Goal: Communication & Community: Answer question/provide support

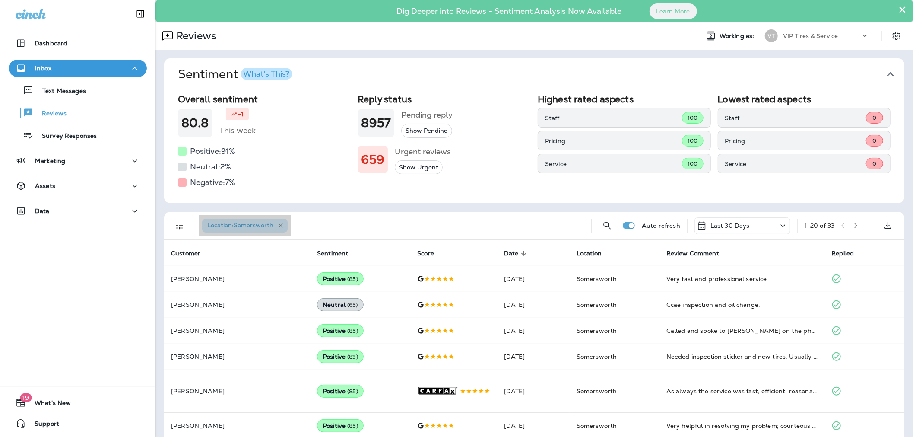
click at [279, 227] on icon "button" at bounding box center [281, 225] width 4 height 4
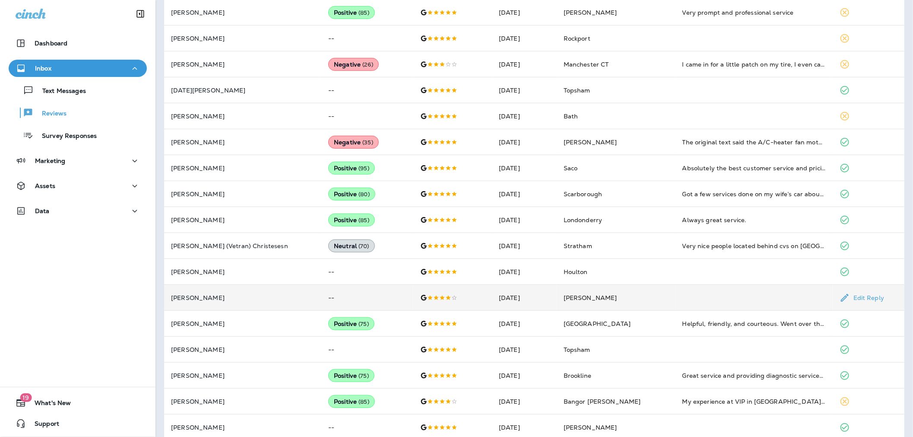
scroll to position [372, 0]
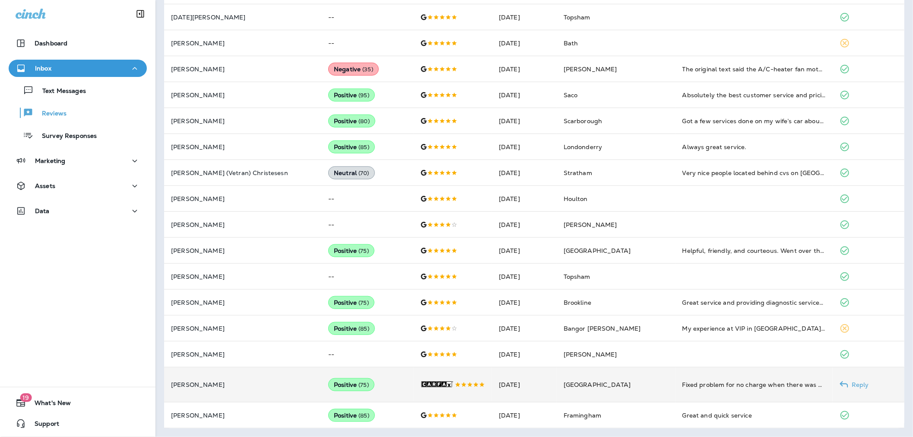
click at [250, 385] on td "[PERSON_NAME]" at bounding box center [242, 384] width 157 height 35
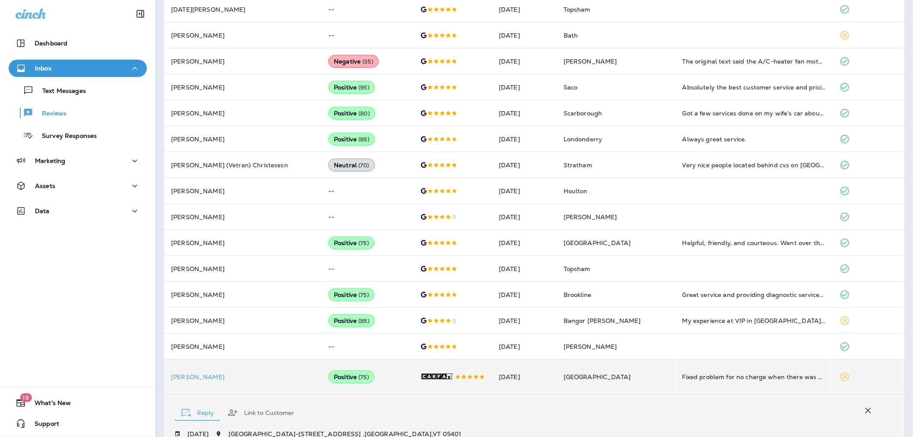
scroll to position [600, 0]
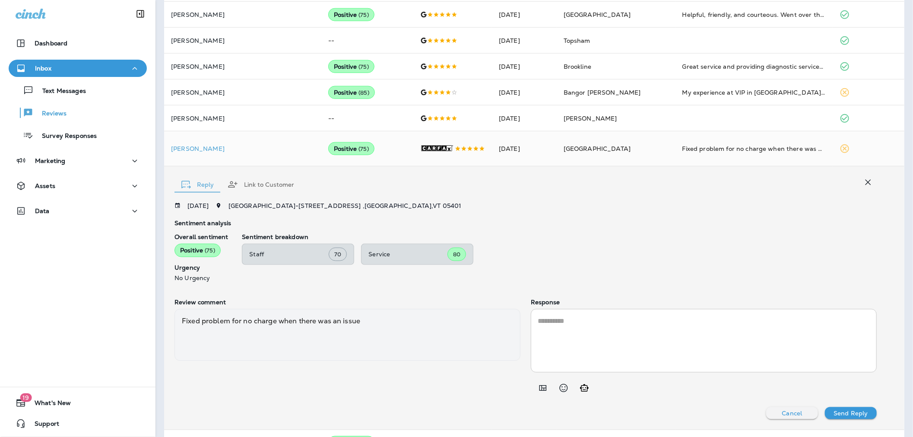
click at [567, 341] on textarea at bounding box center [704, 341] width 332 height 50
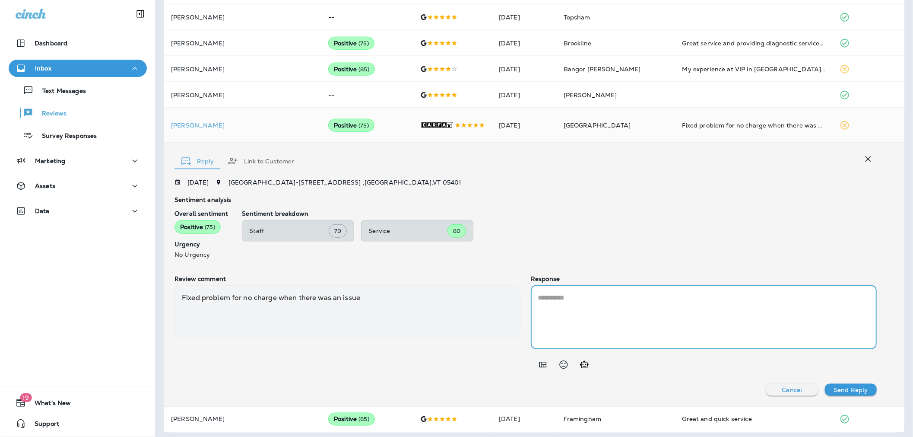
scroll to position [635, 0]
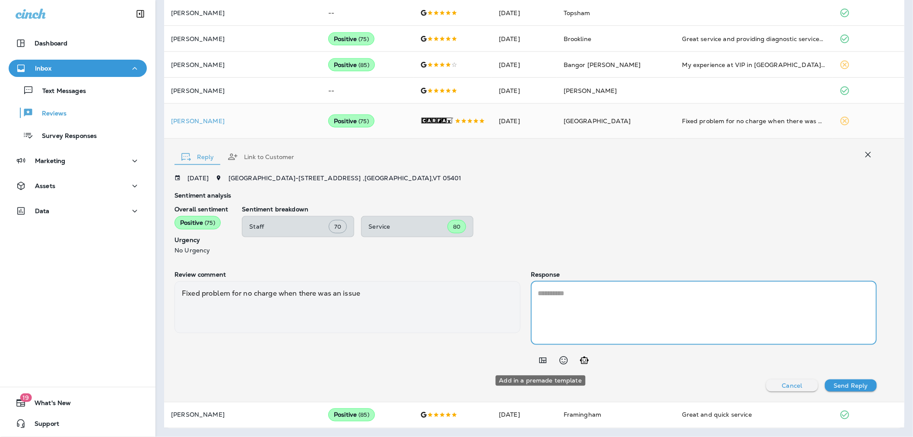
click at [540, 353] on button "Add in a premade template" at bounding box center [542, 360] width 17 height 17
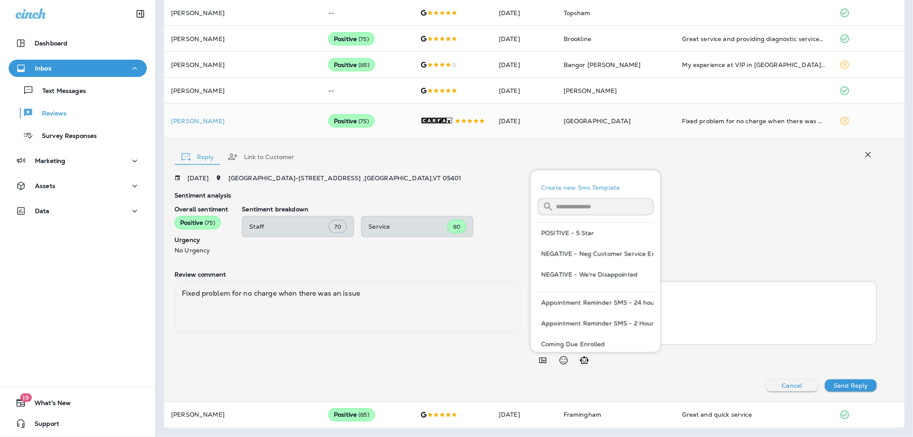
click at [577, 209] on input "text" at bounding box center [605, 206] width 98 height 23
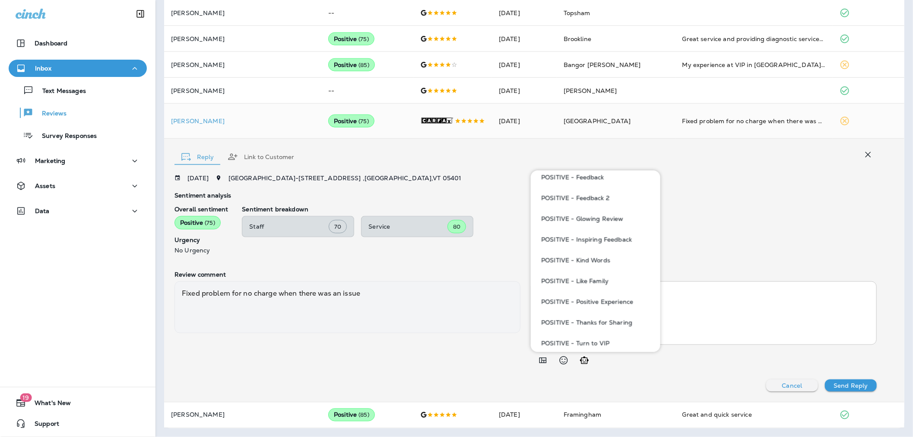
scroll to position [188, 0]
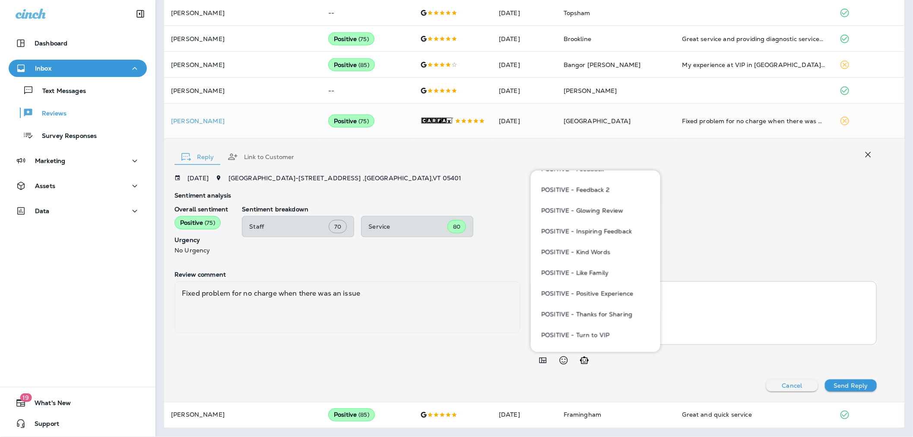
type input "***"
click at [612, 292] on button "POSITIVE - Positive Experience" at bounding box center [596, 293] width 116 height 21
type textarea "**********"
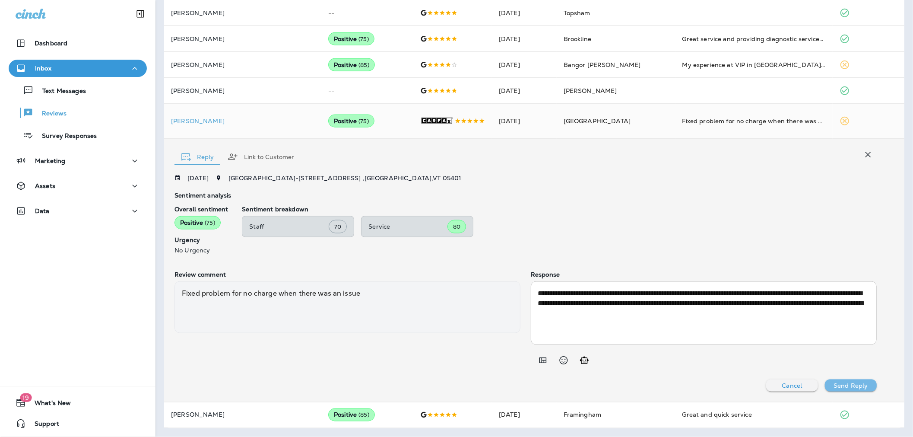
click at [840, 381] on button "Send Reply" at bounding box center [851, 385] width 52 height 12
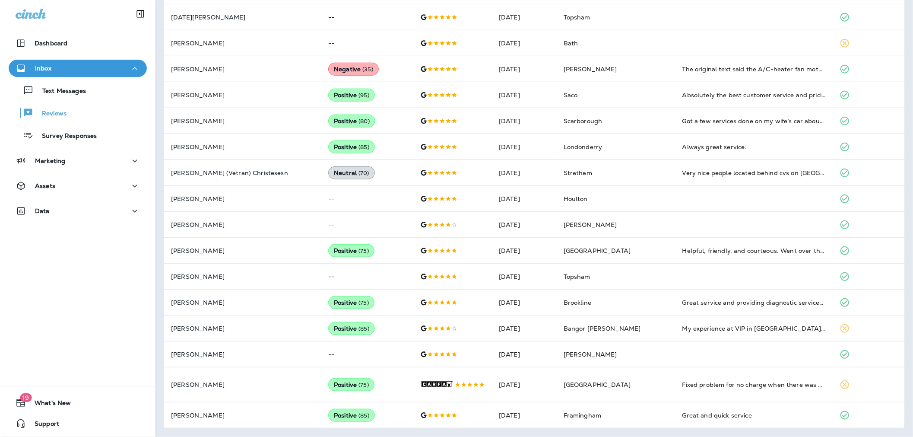
scroll to position [372, 0]
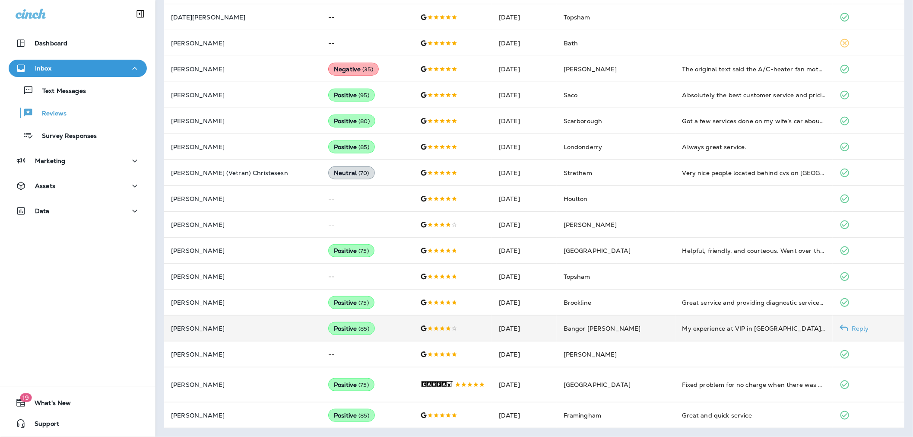
click at [382, 323] on td "Positive ( 85 )" at bounding box center [367, 328] width 92 height 26
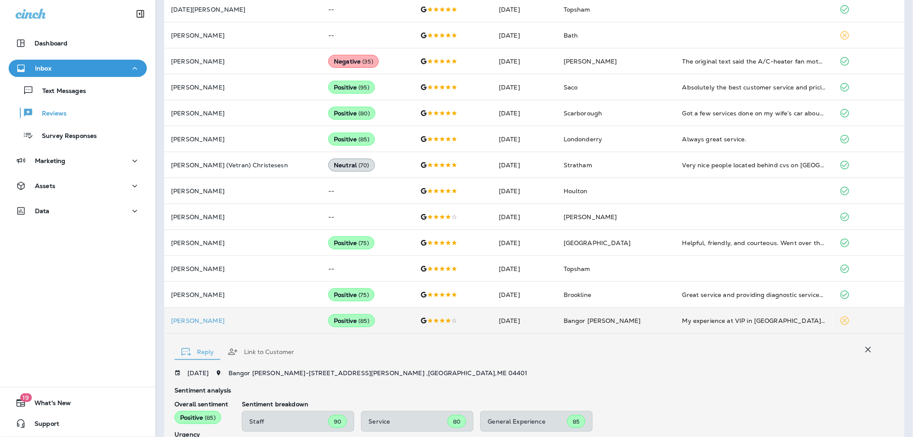
scroll to position [532, 0]
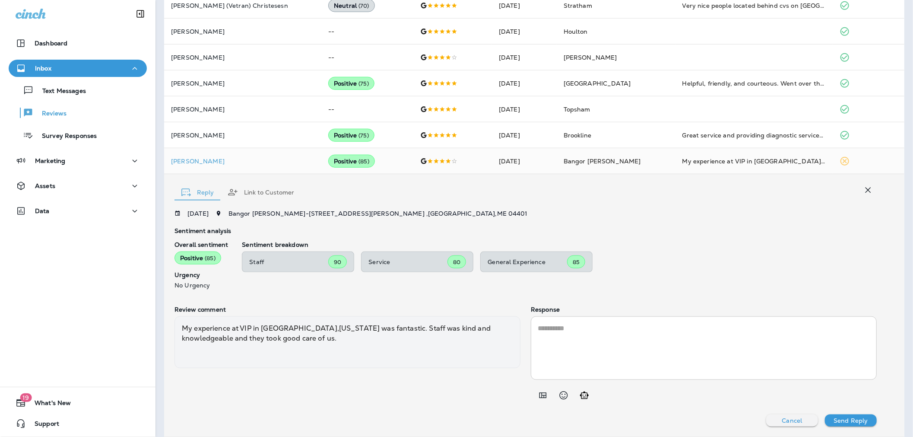
click at [565, 340] on textarea at bounding box center [704, 348] width 332 height 50
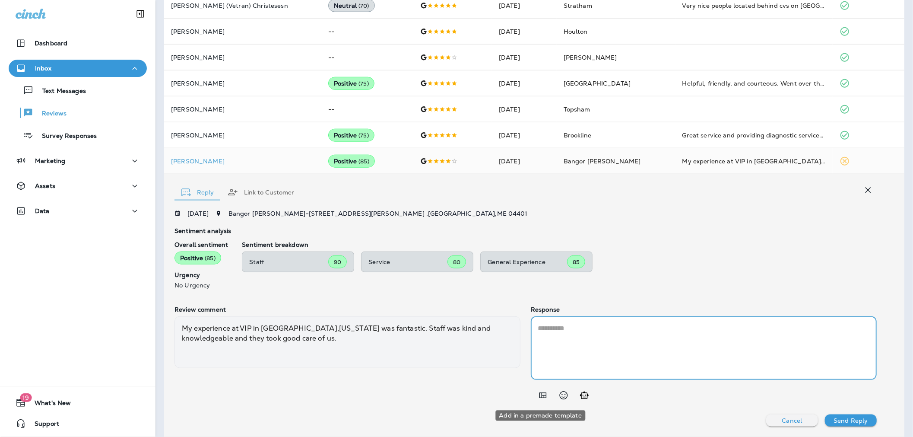
click at [541, 395] on icon "Add in a premade template" at bounding box center [543, 395] width 10 height 10
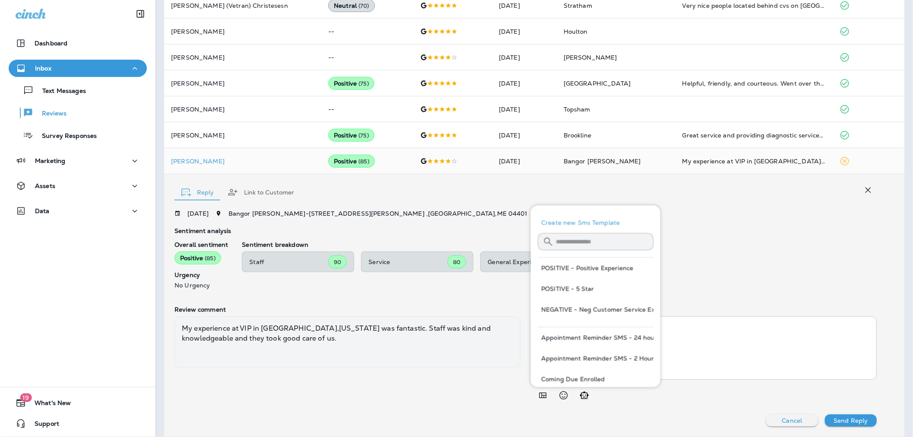
click at [571, 245] on input "text" at bounding box center [605, 241] width 98 height 23
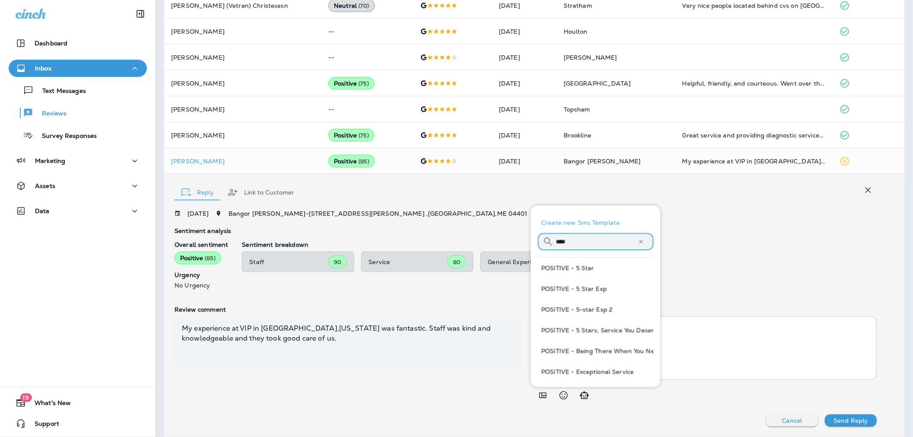
type input "****"
click at [579, 284] on button "POSITIVE - 5 Star Exp" at bounding box center [596, 288] width 116 height 21
type textarea "**********"
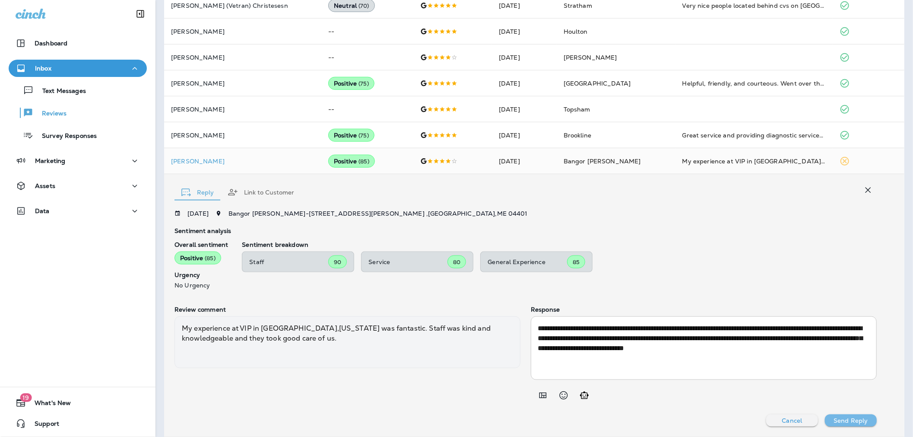
click at [850, 420] on p "Send Reply" at bounding box center [851, 420] width 34 height 7
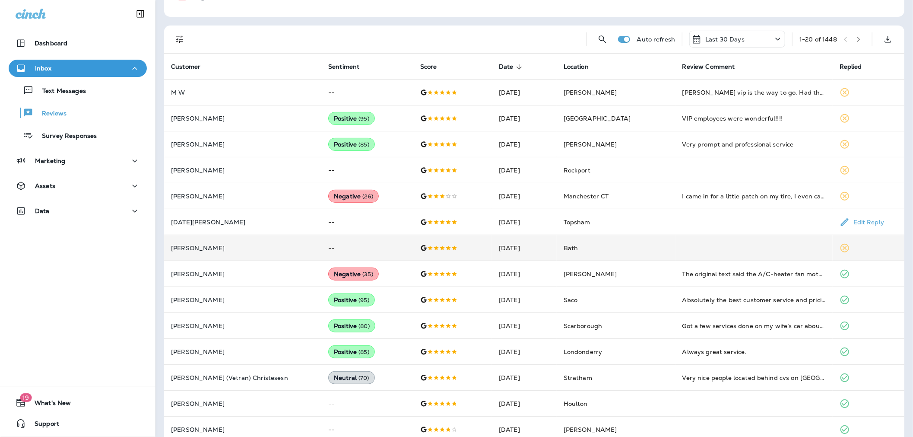
scroll to position [180, 0]
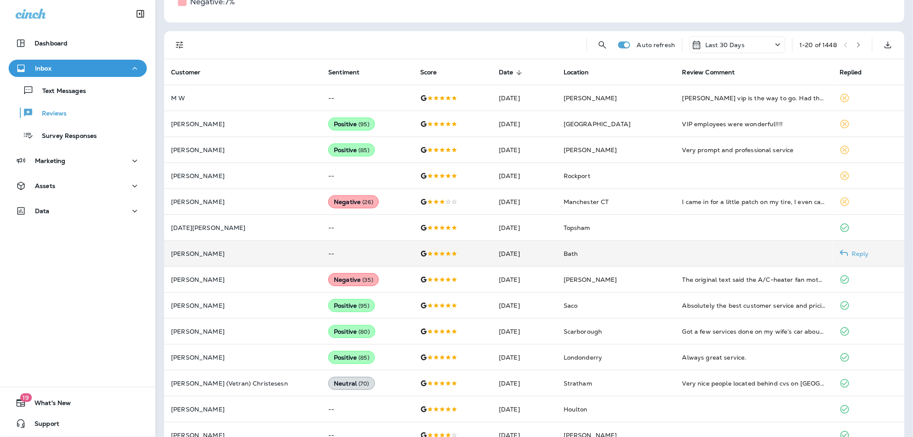
click at [239, 256] on p "[PERSON_NAME]" at bounding box center [242, 253] width 143 height 7
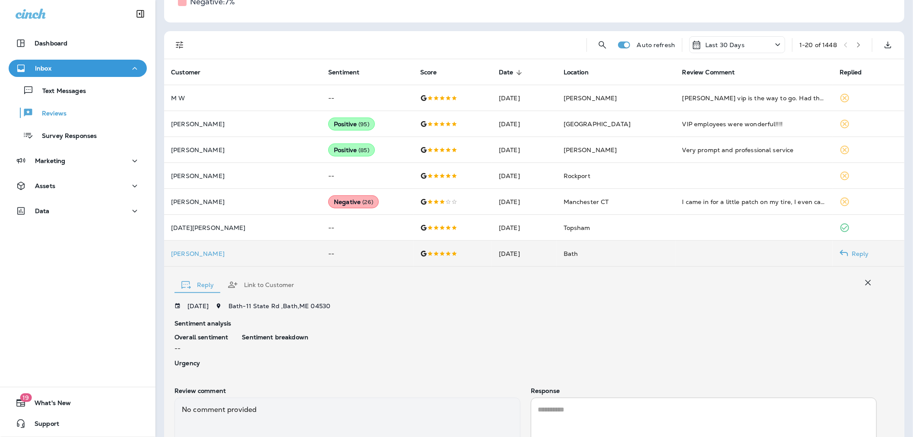
scroll to position [261, 0]
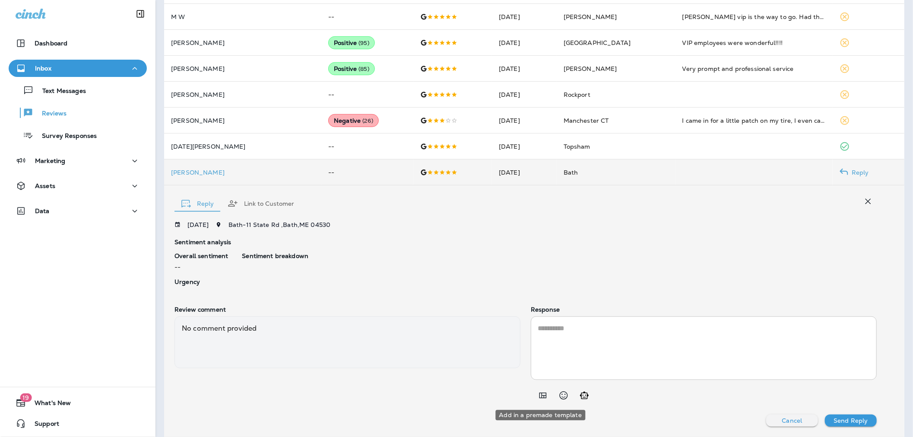
click at [539, 395] on icon "Add in a premade template" at bounding box center [543, 395] width 10 height 10
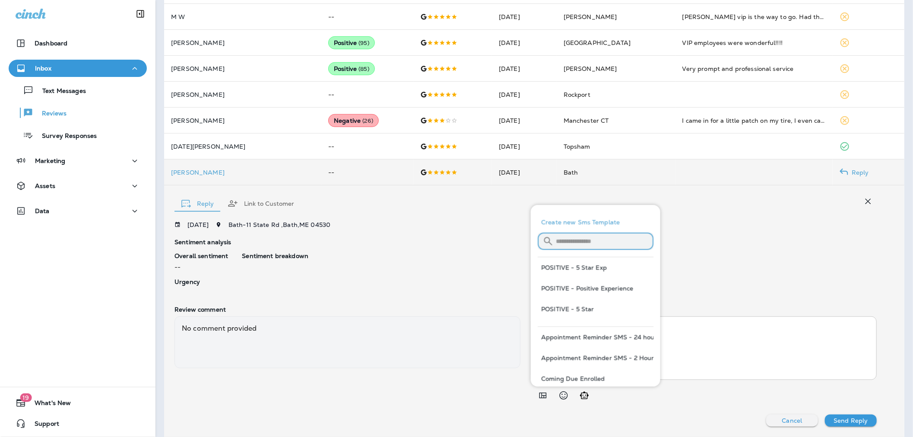
click at [568, 245] on input "text" at bounding box center [605, 241] width 98 height 23
type input "***"
click at [579, 270] on button "POSITIVE - 5 Star" at bounding box center [596, 267] width 116 height 21
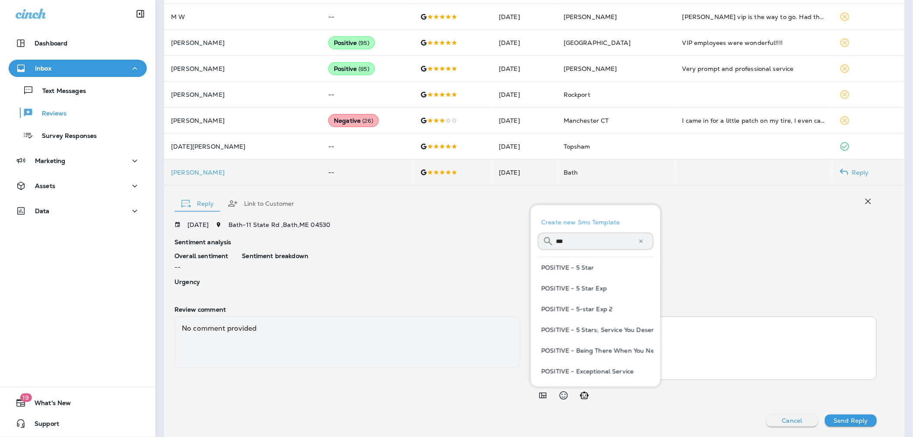
type textarea "**********"
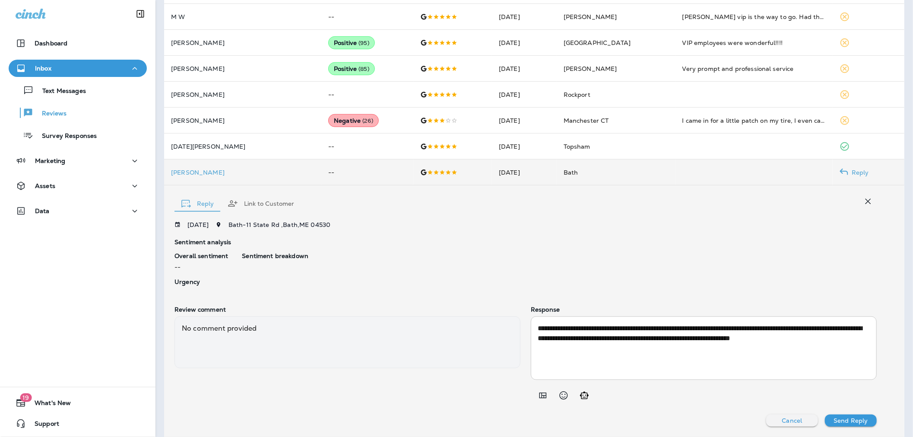
click at [841, 419] on p "Send Reply" at bounding box center [851, 420] width 34 height 7
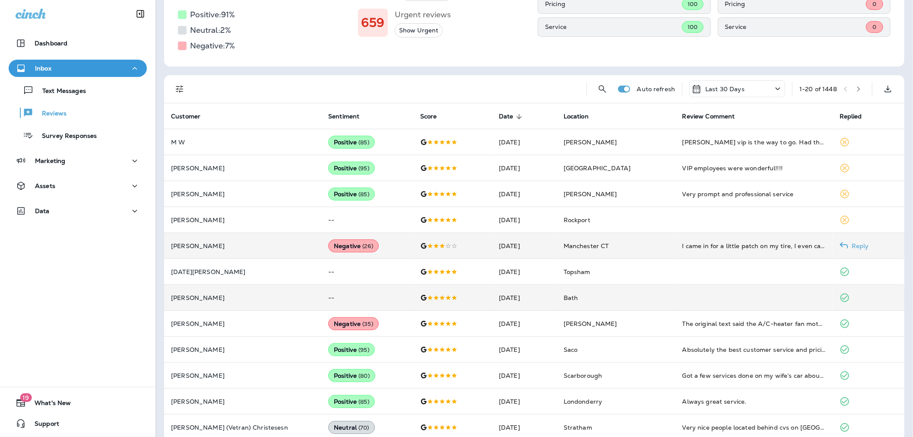
scroll to position [117, 0]
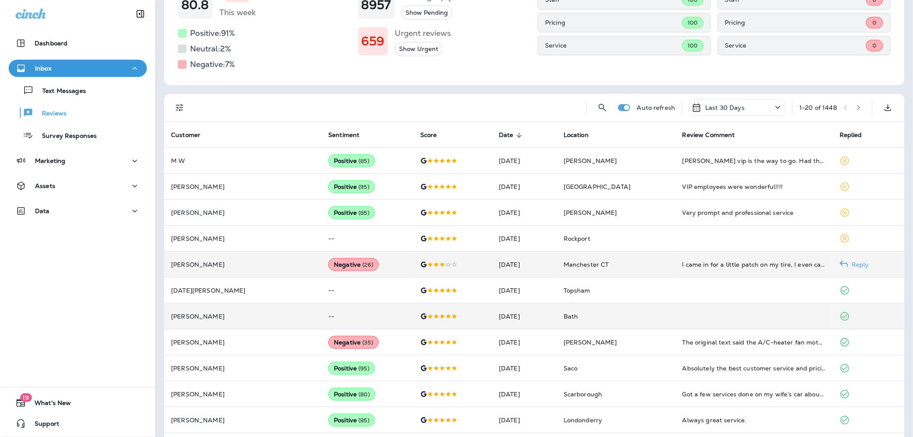
click at [260, 255] on td "[PERSON_NAME]" at bounding box center [242, 264] width 157 height 26
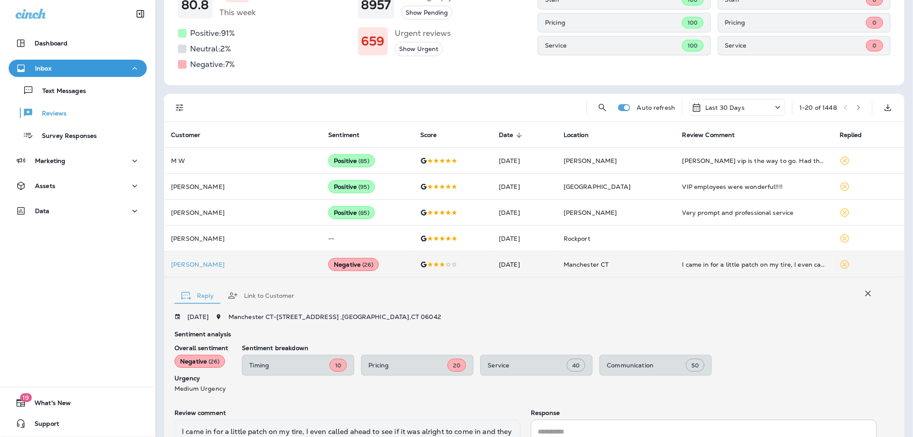
scroll to position [221, 0]
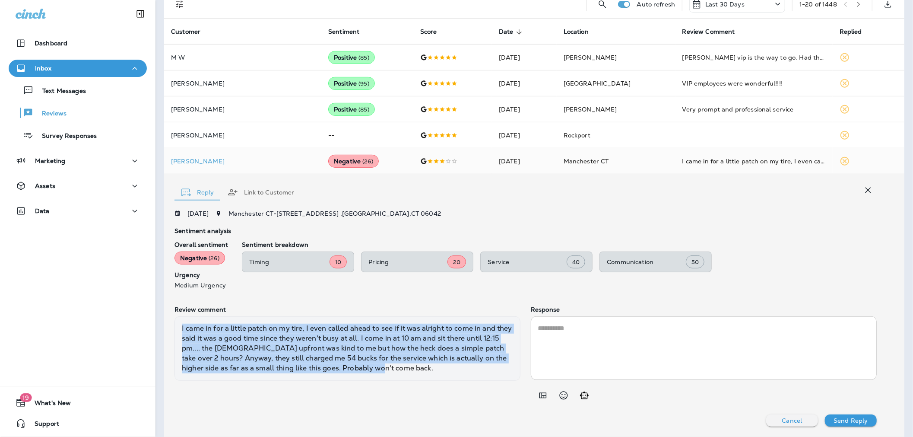
drag, startPoint x: 425, startPoint y: 377, endPoint x: 167, endPoint y: 323, distance: 264.0
click at [167, 323] on div "Reply Link to Customer [DATE] Manchester CT - 445 Oakland St , Manchester , CT …" at bounding box center [534, 305] width 740 height 263
copy div "I came in for a little patch on my tire, I even called ahead to see if it was a…"
click at [267, 161] on p "[PERSON_NAME]" at bounding box center [242, 161] width 143 height 7
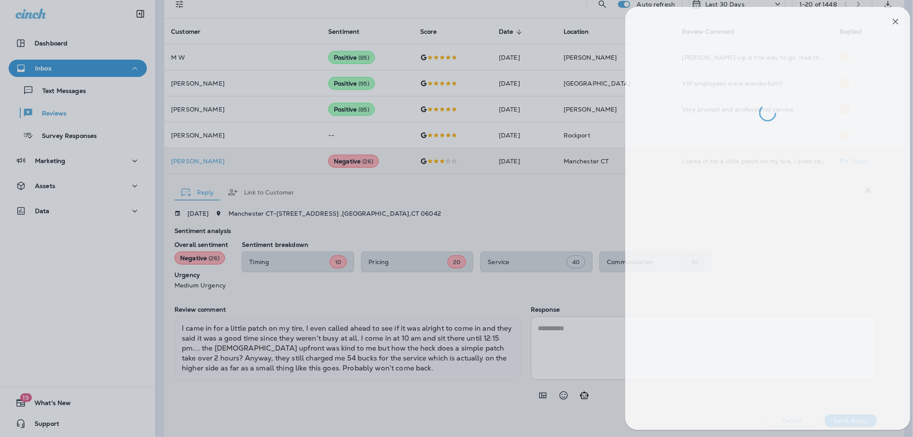
click at [191, 157] on div at bounding box center [465, 218] width 913 height 437
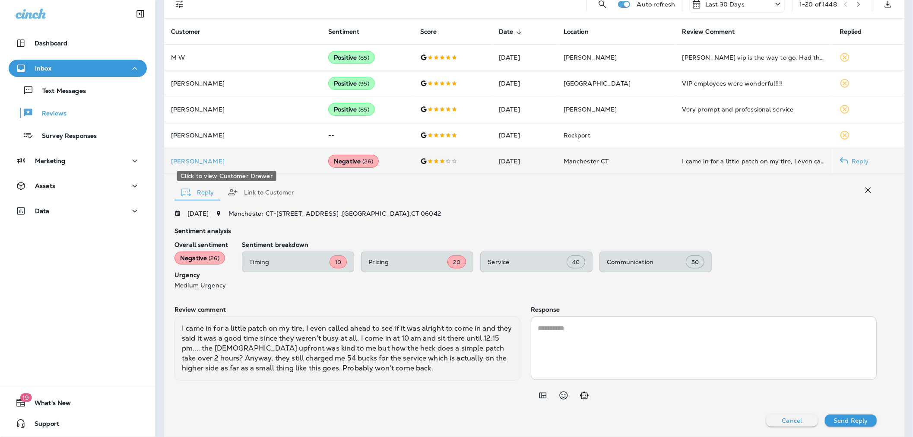
click at [192, 160] on p "[PERSON_NAME]" at bounding box center [242, 161] width 143 height 7
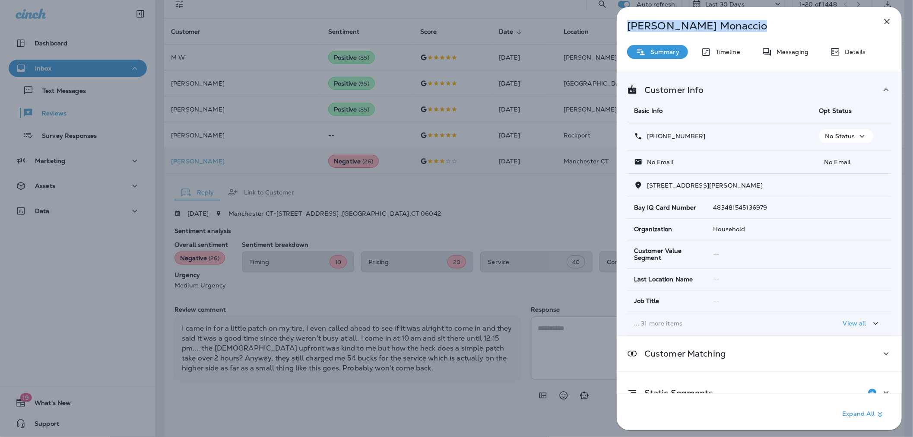
drag, startPoint x: 702, startPoint y: 31, endPoint x: 627, endPoint y: 25, distance: 75.4
click at [627, 25] on div "[PERSON_NAME]" at bounding box center [745, 26] width 257 height 12
copy p "[PERSON_NAME]"
click at [722, 179] on td "[STREET_ADDRESS][PERSON_NAME]" at bounding box center [759, 185] width 264 height 23
drag, startPoint x: 695, startPoint y: 186, endPoint x: 647, endPoint y: 184, distance: 48.0
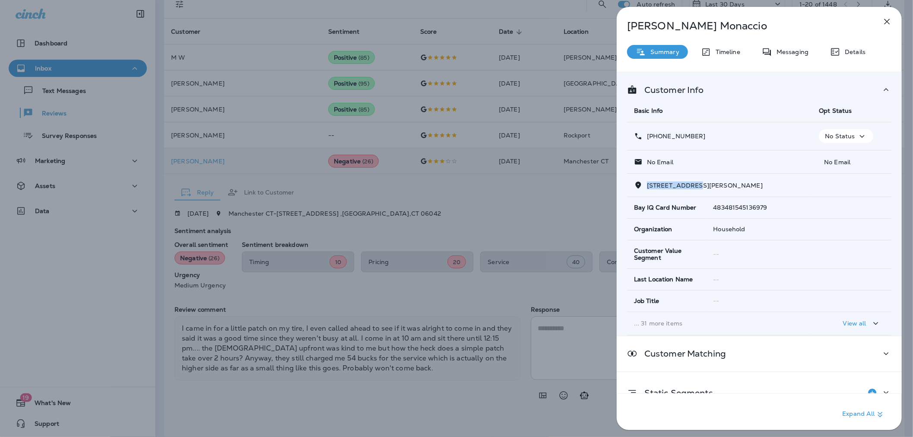
click at [647, 184] on span "[STREET_ADDRESS][PERSON_NAME]" at bounding box center [705, 185] width 116 height 8
copy span "[STREET_ADDRESS][PERSON_NAME]"
drag, startPoint x: 680, startPoint y: 140, endPoint x: 654, endPoint y: 139, distance: 25.9
click at [654, 139] on div "[PHONE_NUMBER]" at bounding box center [719, 136] width 171 height 9
copy p "[PHONE_NUMBER]"
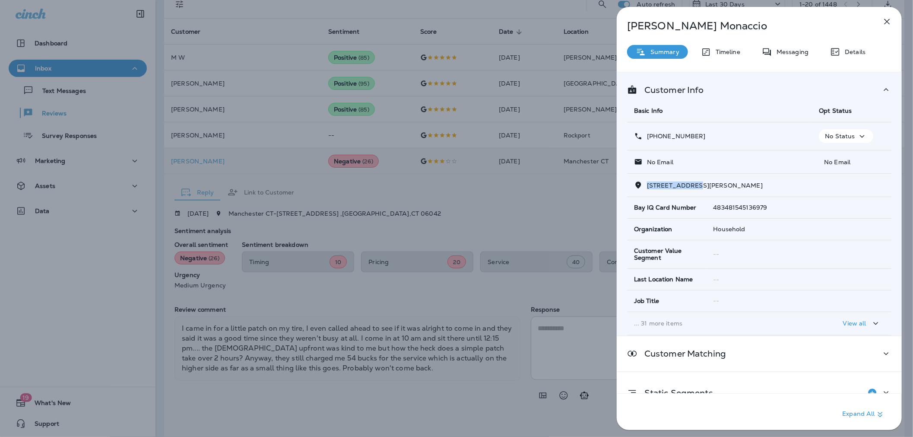
click at [392, 219] on div "[PERSON_NAME] Summary Timeline Messaging Details Customer Info Basic Info Opt S…" at bounding box center [456, 218] width 913 height 437
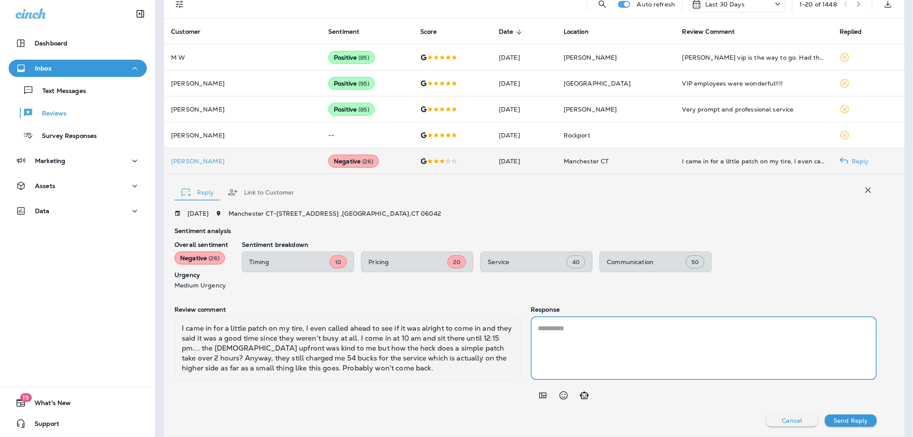
drag, startPoint x: 584, startPoint y: 354, endPoint x: 564, endPoint y: 387, distance: 39.0
click at [584, 353] on textarea at bounding box center [704, 348] width 332 height 50
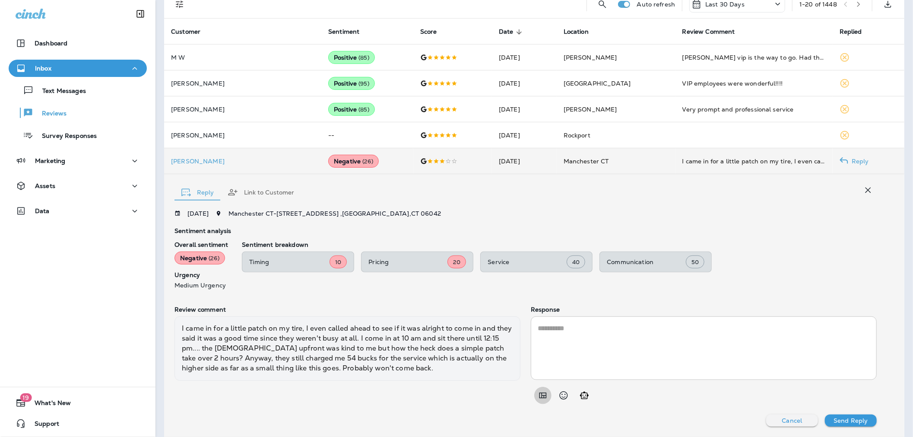
click at [538, 393] on icon "Add in a premade template" at bounding box center [543, 395] width 10 height 10
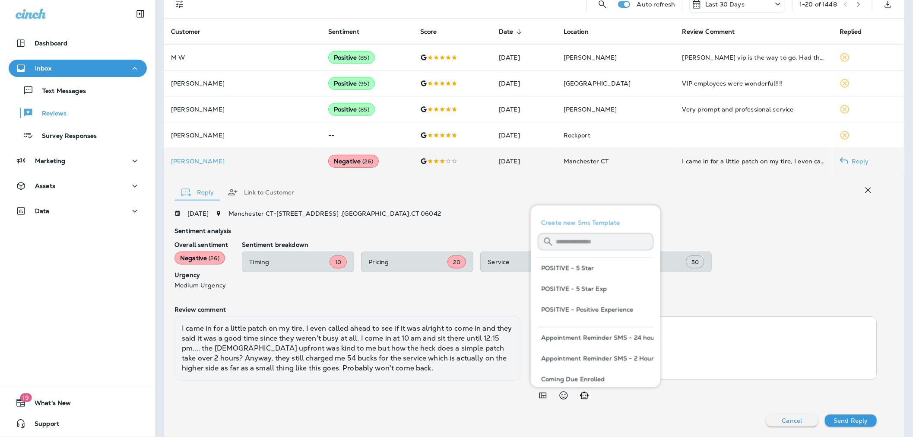
click at [567, 241] on input "text" at bounding box center [605, 241] width 98 height 23
type input "****"
click at [571, 266] on button "NEUTRAL - 3 Stars Negative" at bounding box center [596, 267] width 116 height 21
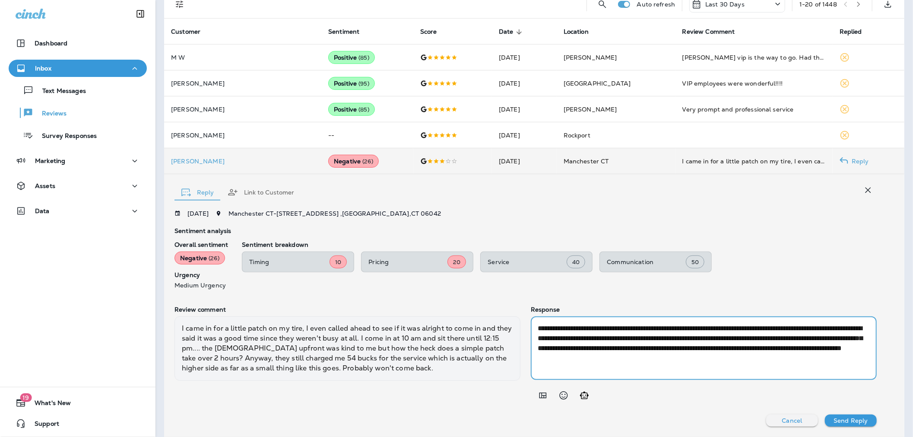
drag, startPoint x: 714, startPoint y: 348, endPoint x: 746, endPoint y: 346, distance: 32.0
click at [746, 346] on textarea "**********" at bounding box center [702, 348] width 329 height 50
click at [575, 338] on textarea "**********" at bounding box center [702, 348] width 329 height 50
click at [628, 356] on textarea "**********" at bounding box center [702, 348] width 329 height 50
type textarea "**********"
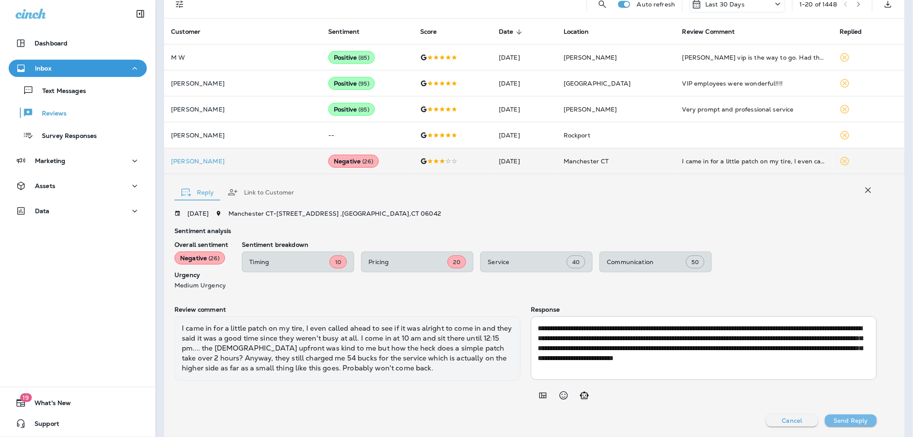
click at [847, 417] on p "Send Reply" at bounding box center [851, 420] width 34 height 7
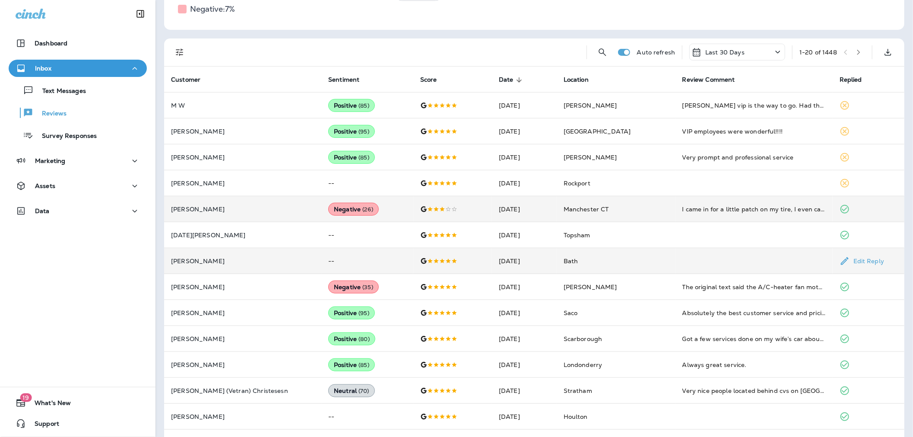
scroll to position [124, 0]
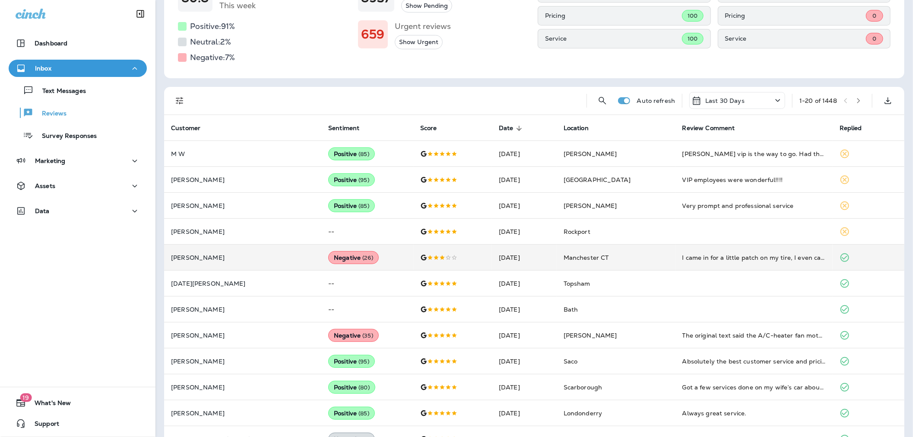
click at [362, 94] on div at bounding box center [387, 101] width 384 height 28
